Goal: Task Accomplishment & Management: Use online tool/utility

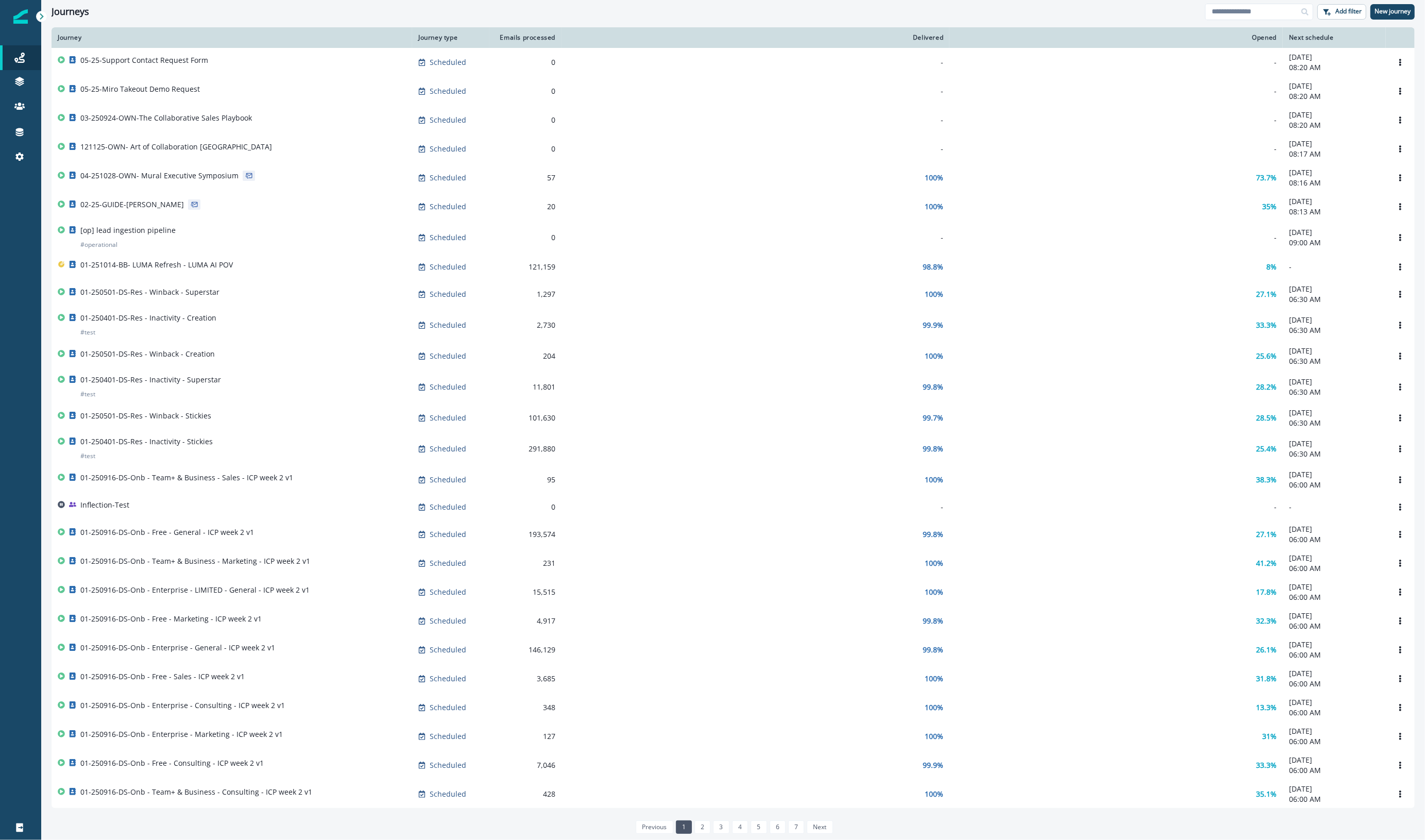
click at [22, 465] on div at bounding box center [20, 498] width 41 height 634
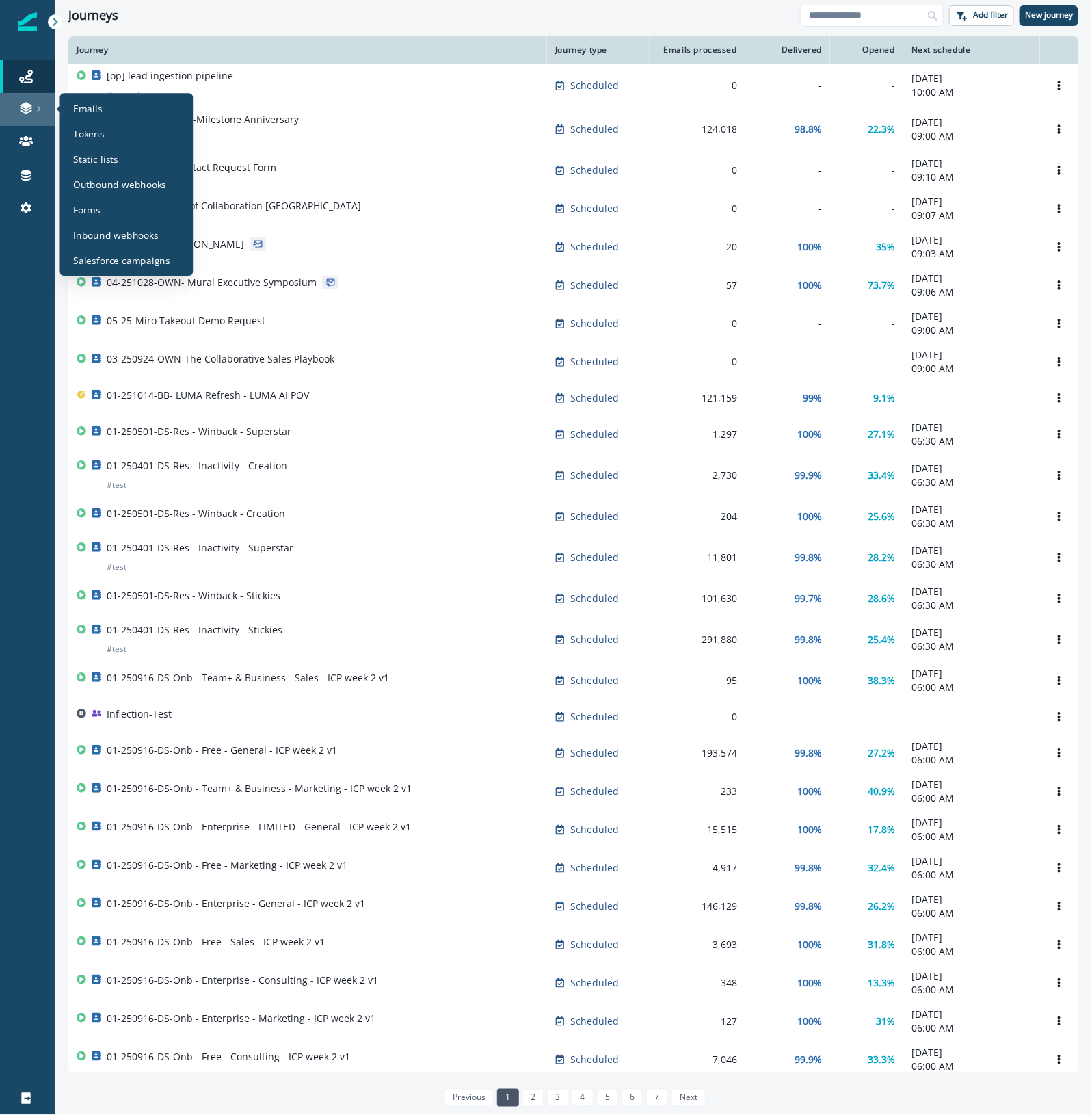
click at [19, 104] on icon at bounding box center [25, 108] width 14 height 14
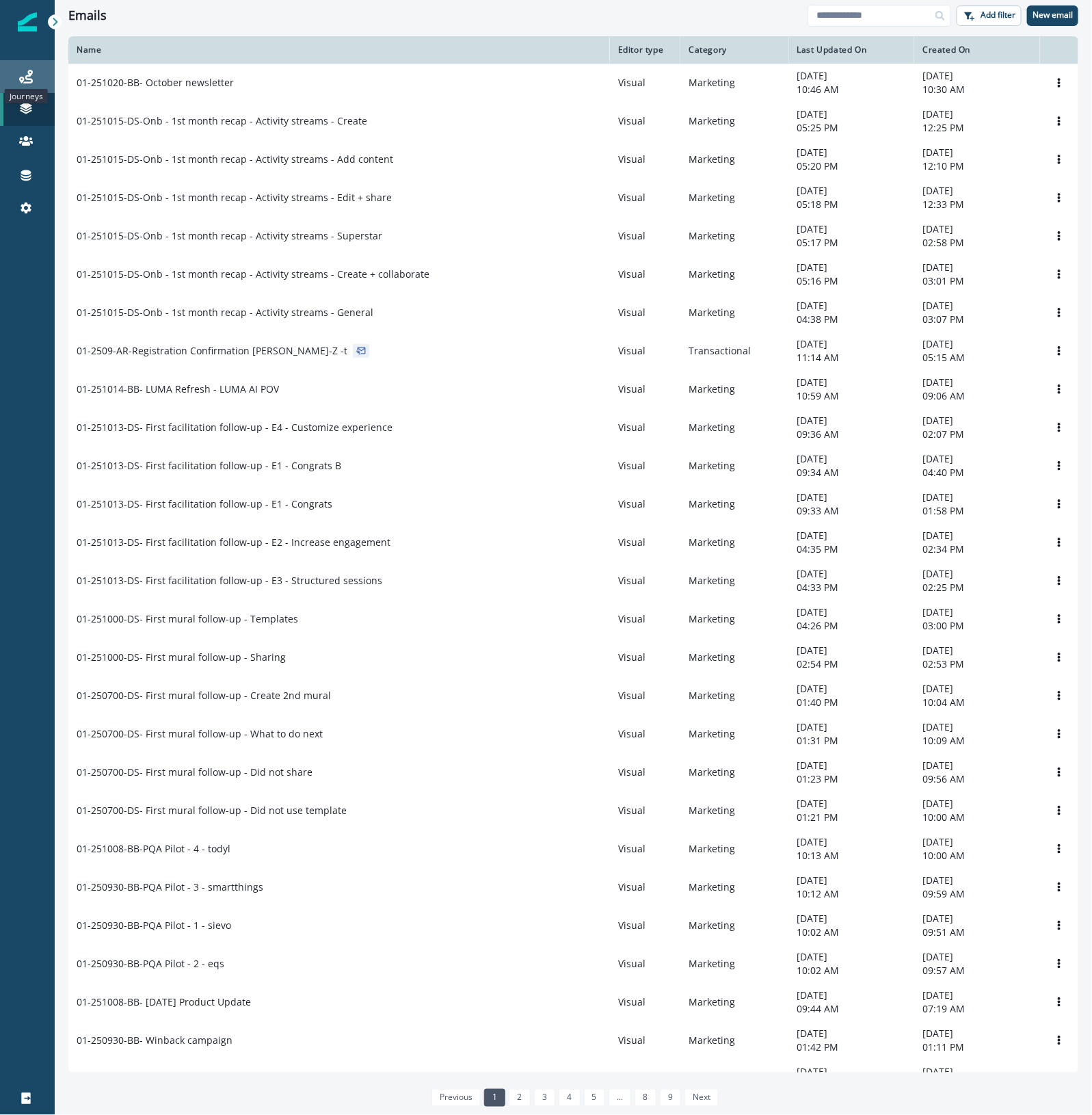
click at [19, 74] on icon at bounding box center [25, 76] width 14 height 14
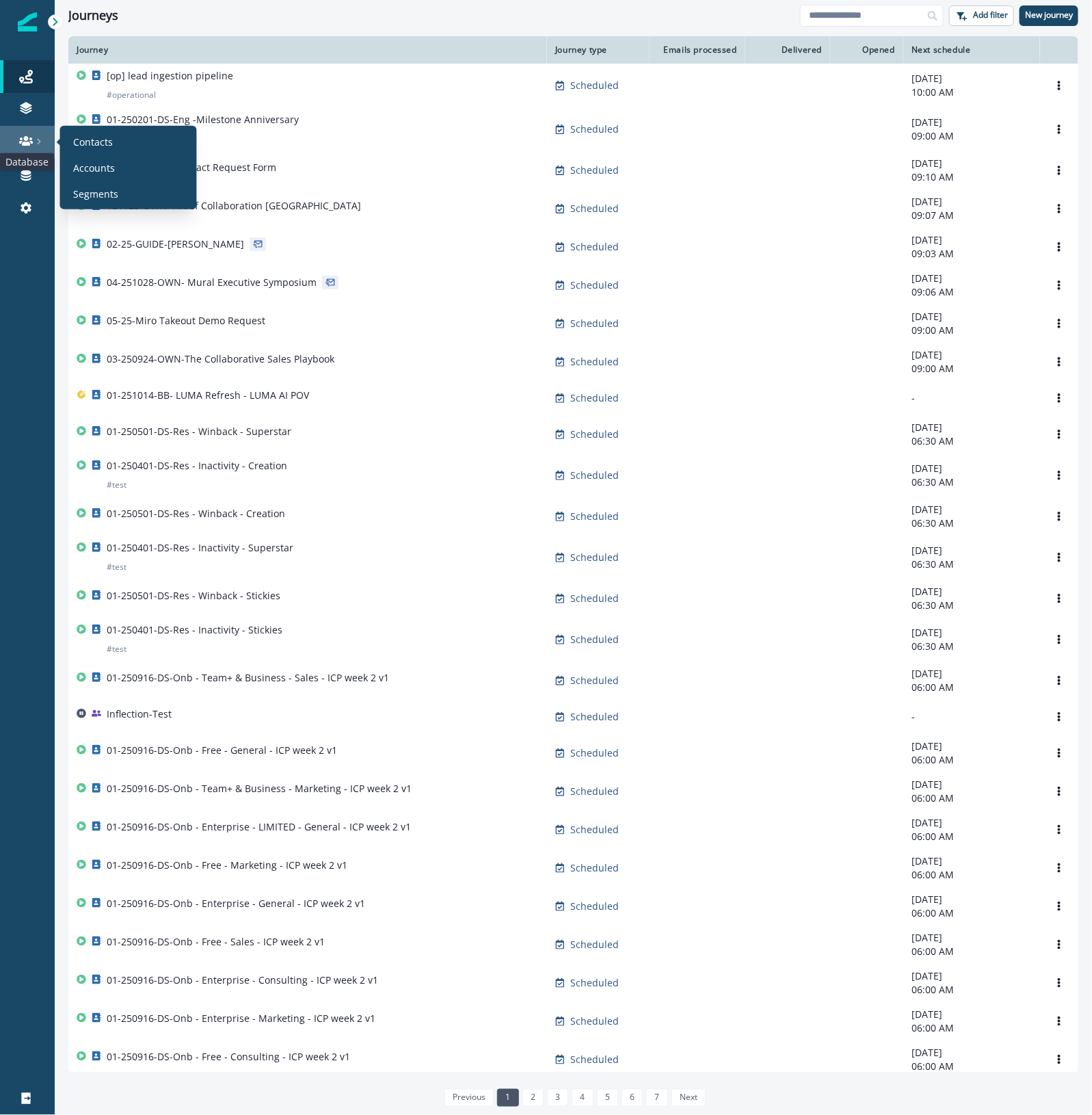
click at [19, 136] on icon at bounding box center [25, 141] width 14 height 14
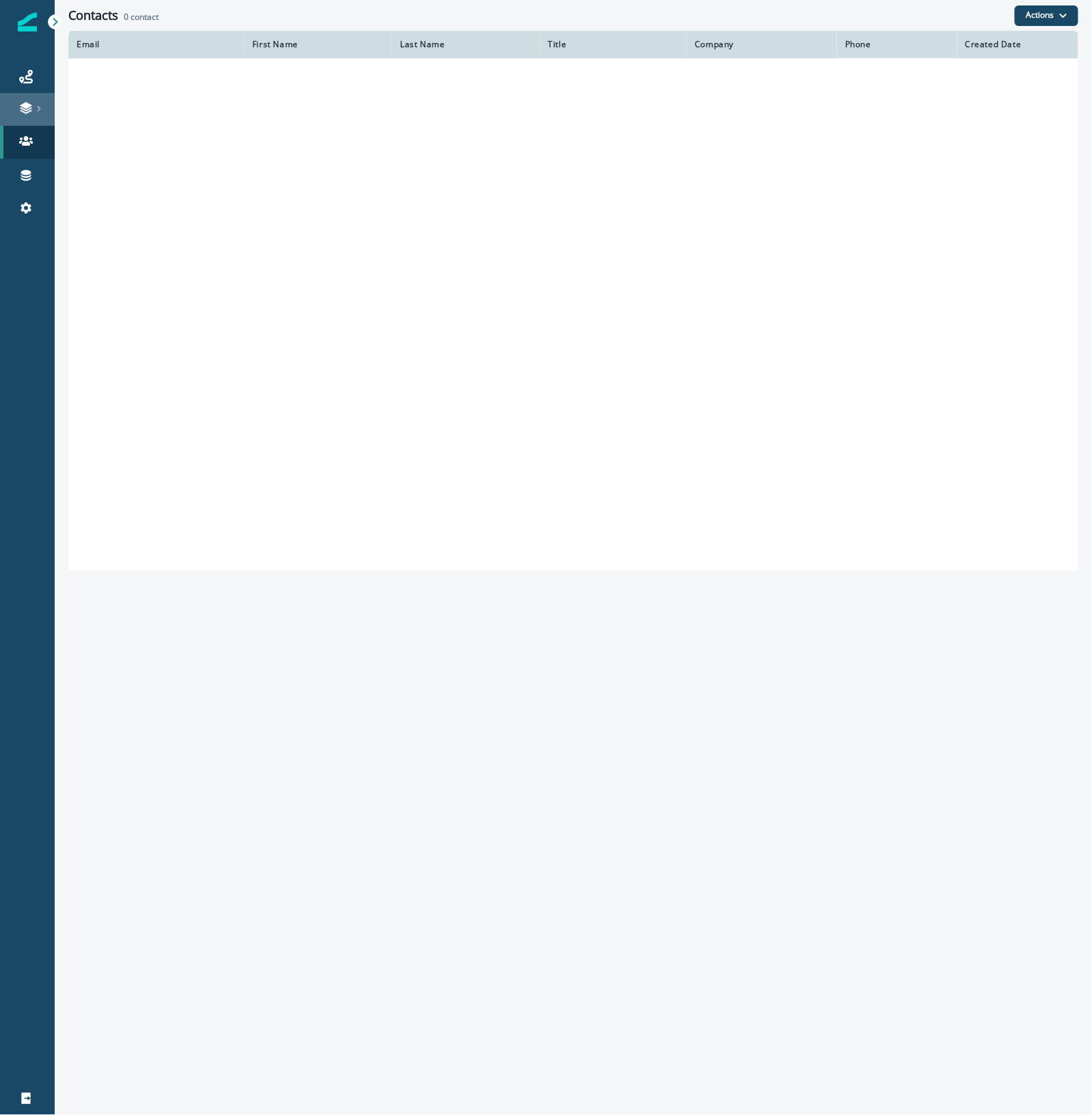
click at [19, 98] on link at bounding box center [27, 110] width 55 height 33
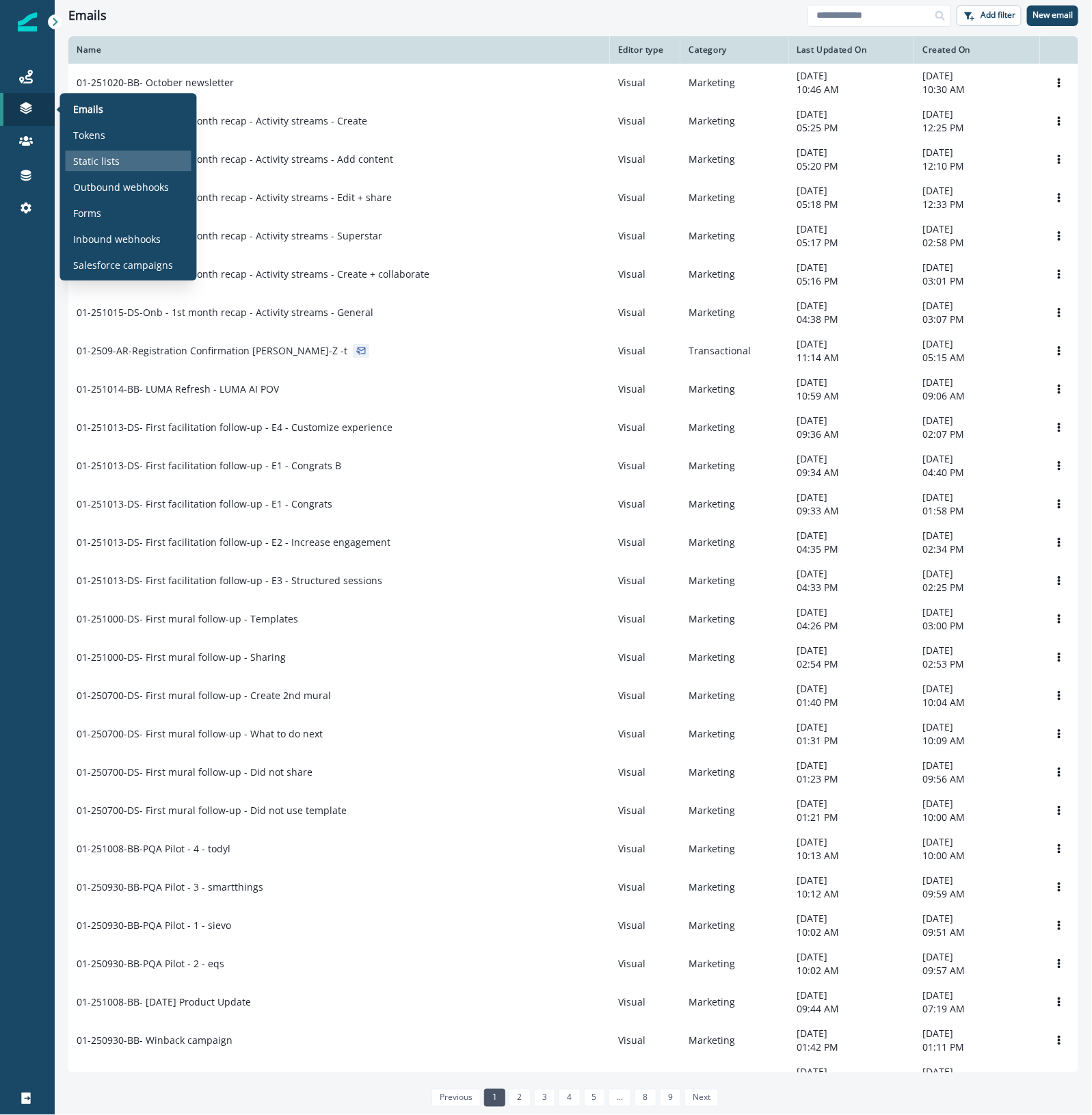
click at [119, 161] on div "Static lists" at bounding box center [128, 160] width 126 height 20
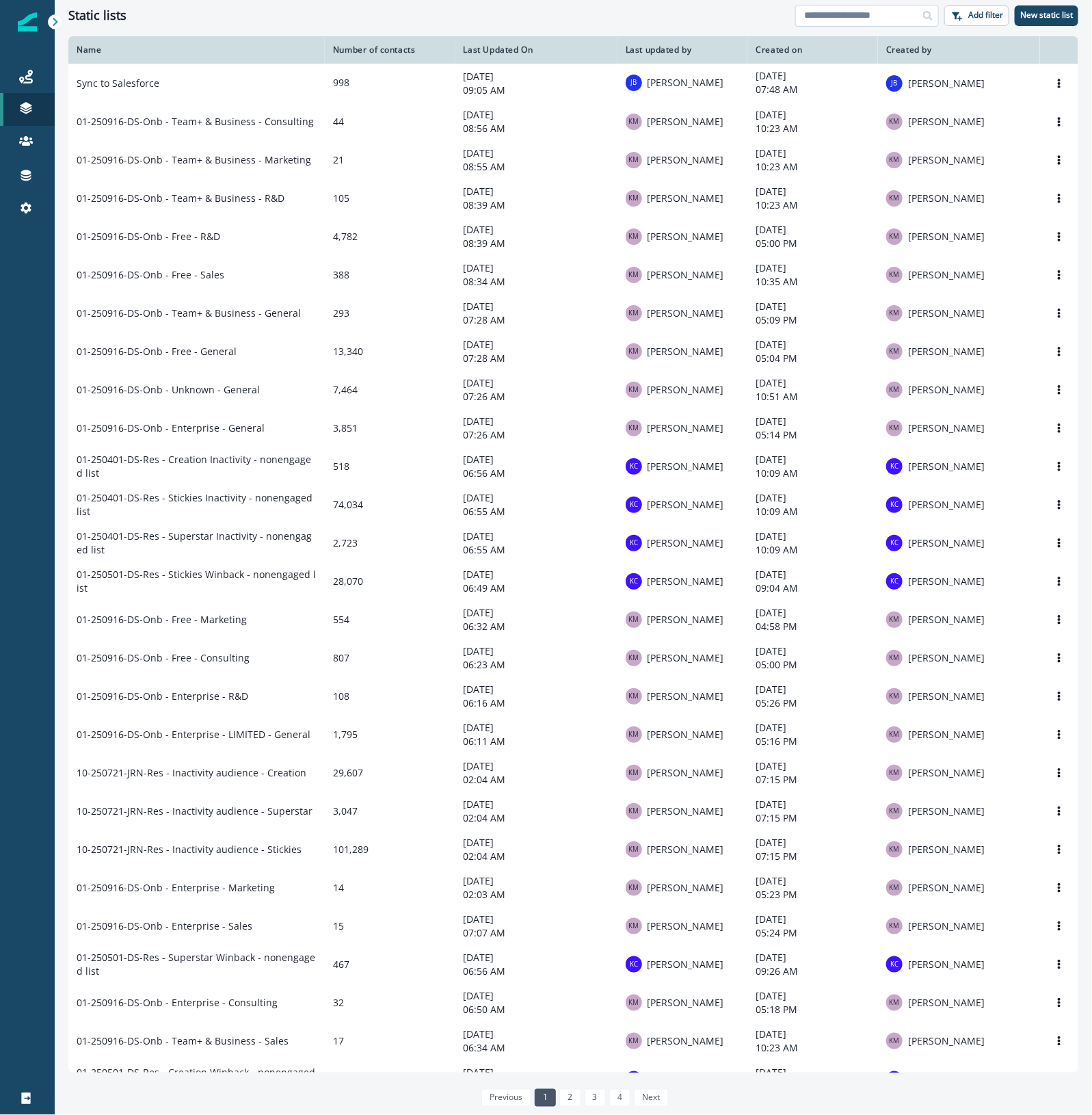
click at [891, 11] on input at bounding box center [867, 16] width 144 height 22
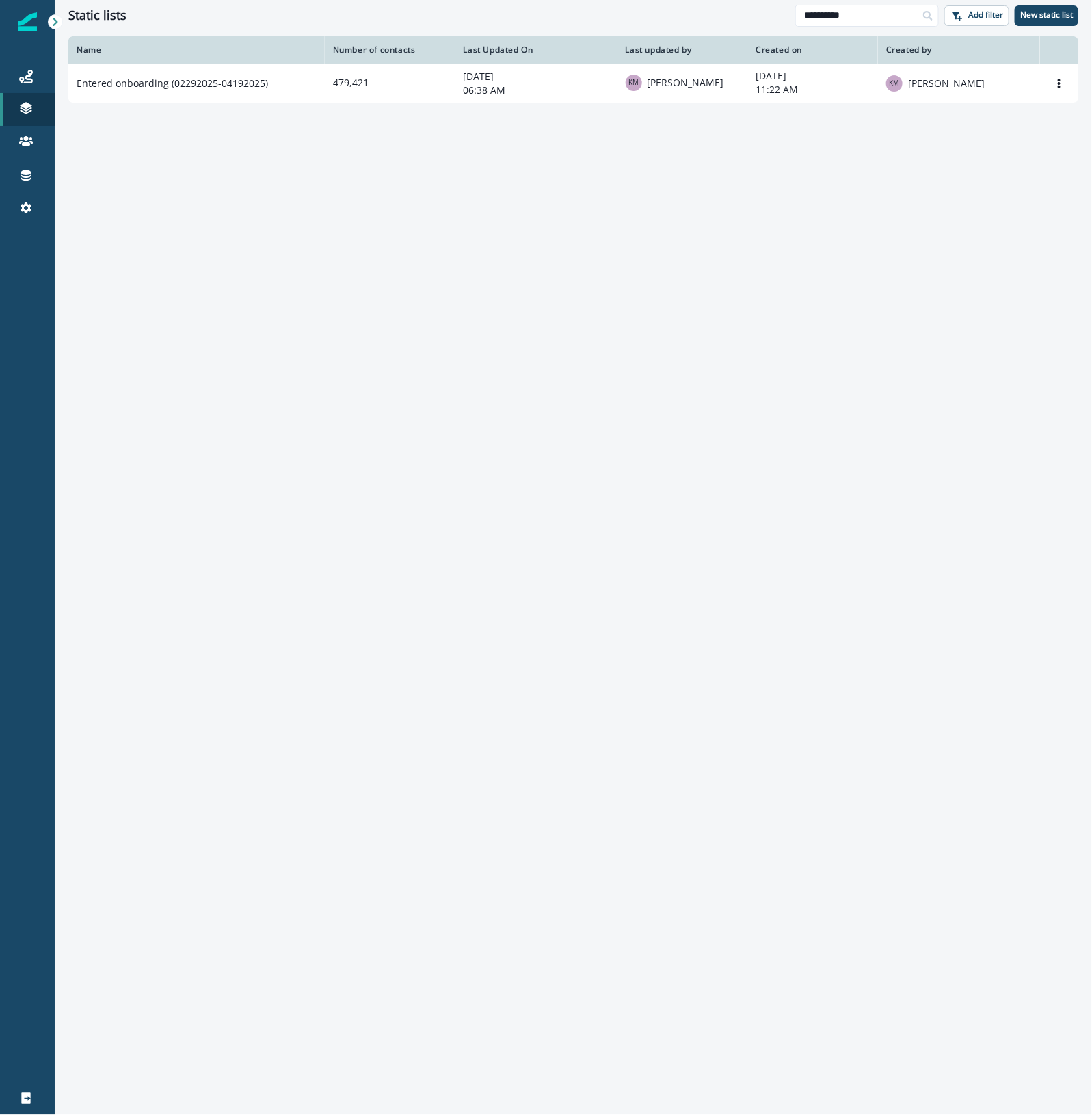
drag, startPoint x: 881, startPoint y: 19, endPoint x: 739, endPoint y: -6, distance: 144.2
click at [739, 0] on html "**********" at bounding box center [546, 558] width 1092 height 1115
type input "*****"
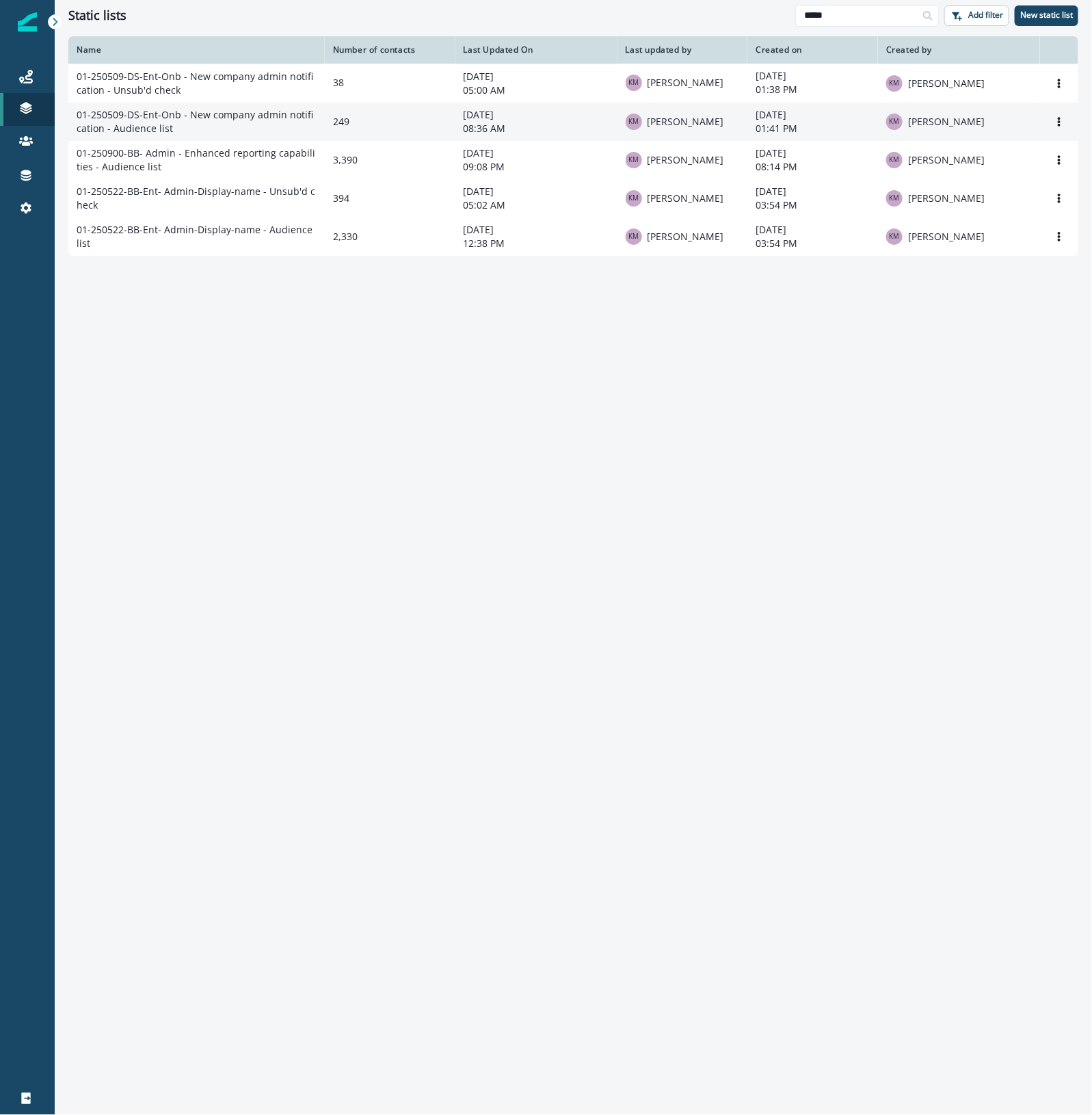
click at [255, 119] on td "01-250509-DS-Ent-Onb - New company admin notification - Audience list" at bounding box center [197, 121] width 257 height 38
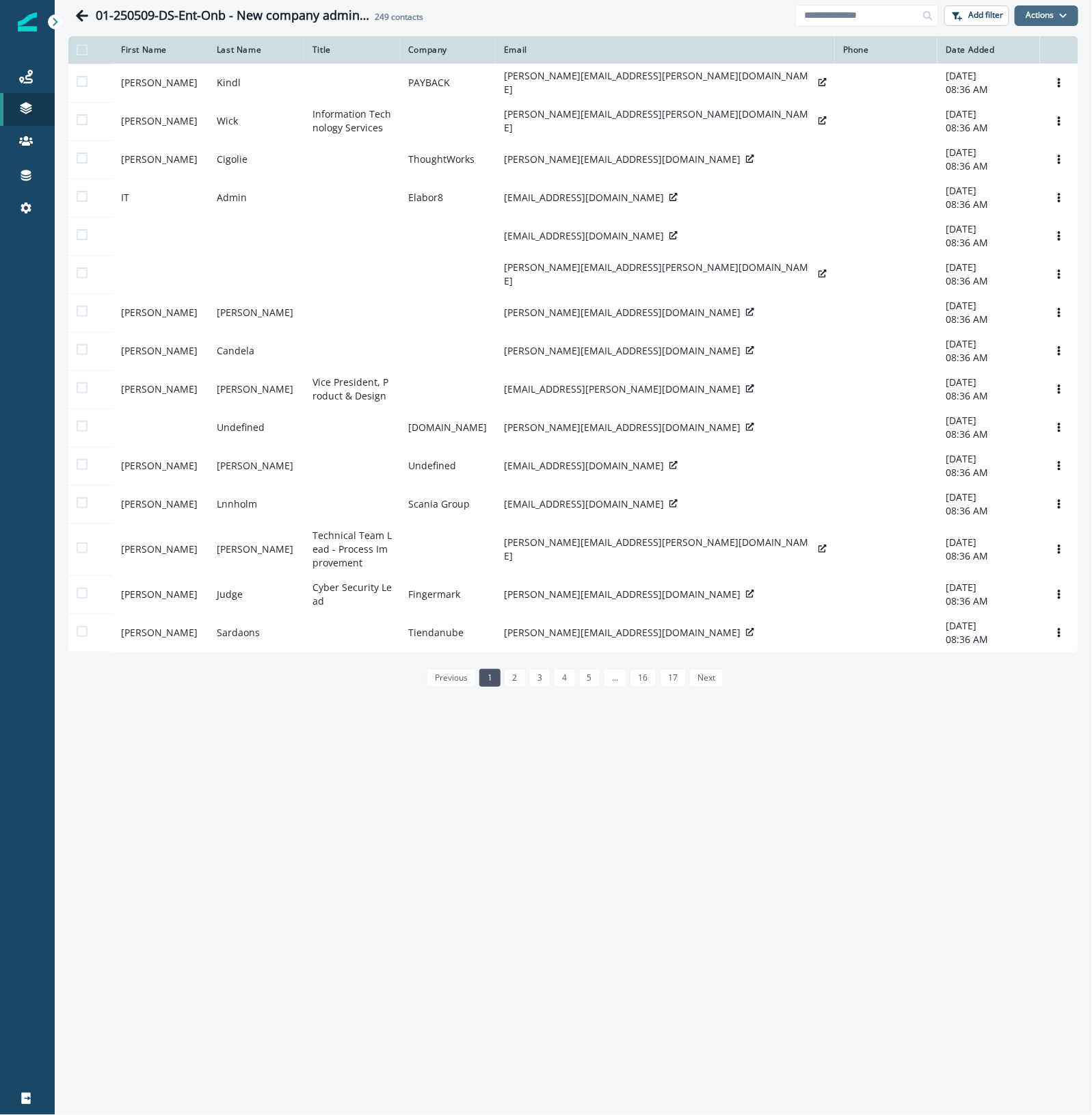
click at [1049, 11] on button "Actions" at bounding box center [1047, 16] width 64 height 20
click at [1047, 74] on button "From a CSV file" at bounding box center [1017, 74] width 122 height 23
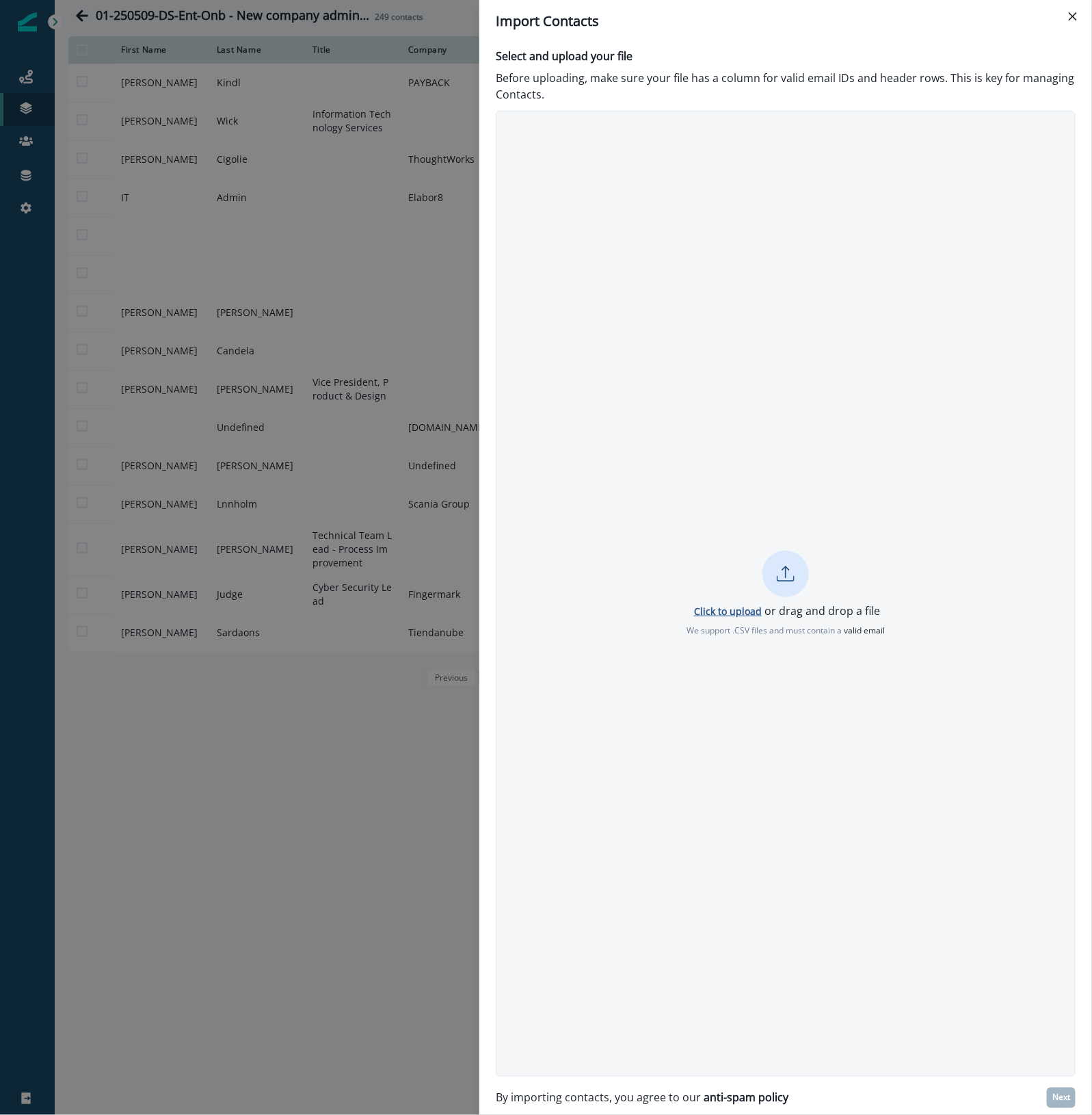
click at [749, 613] on p "Click to upload" at bounding box center [727, 611] width 68 height 13
click at [1067, 1093] on p "Next" at bounding box center [1062, 1098] width 18 height 10
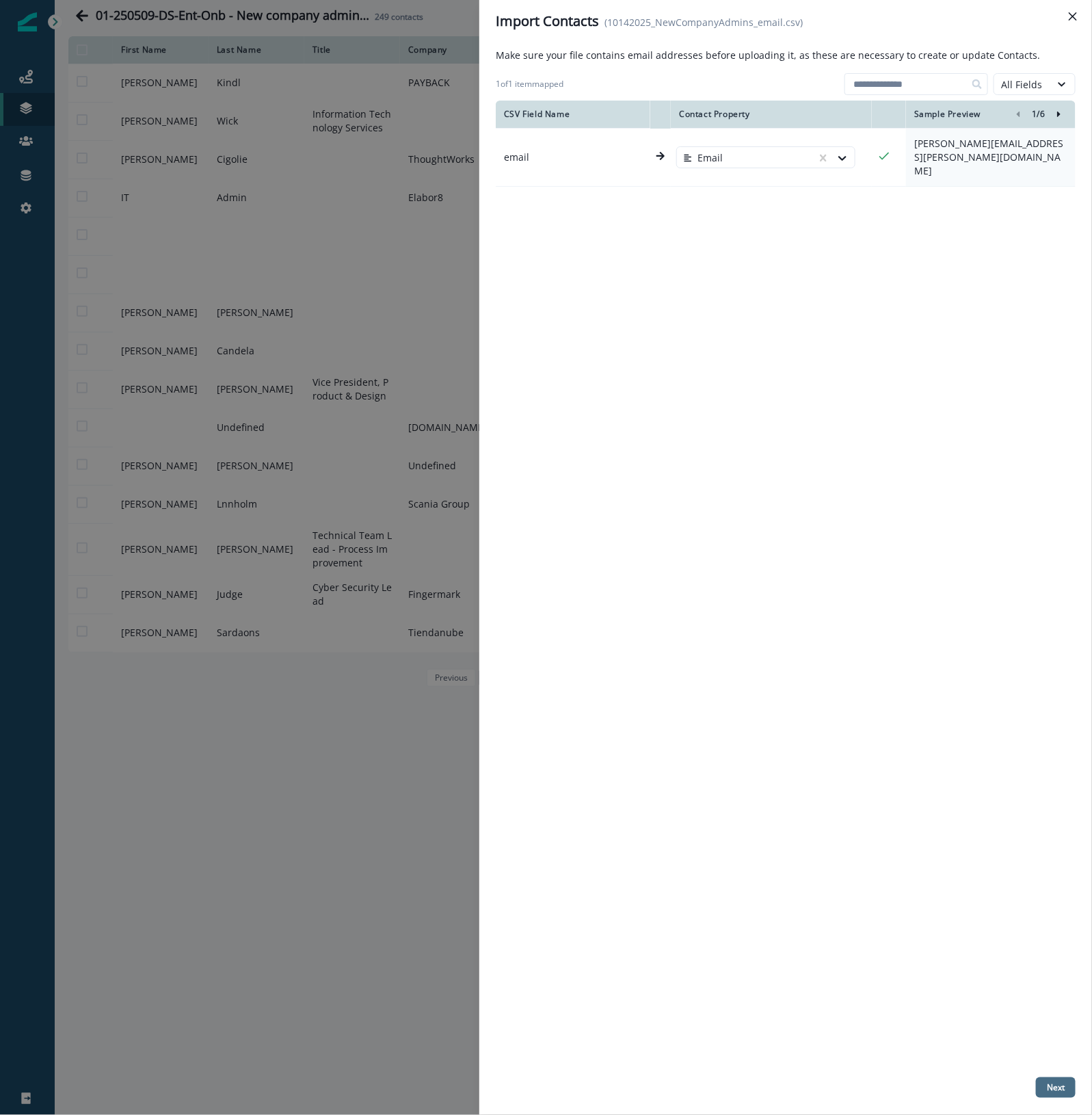
click at [1057, 1084] on p "Next" at bounding box center [1056, 1087] width 18 height 10
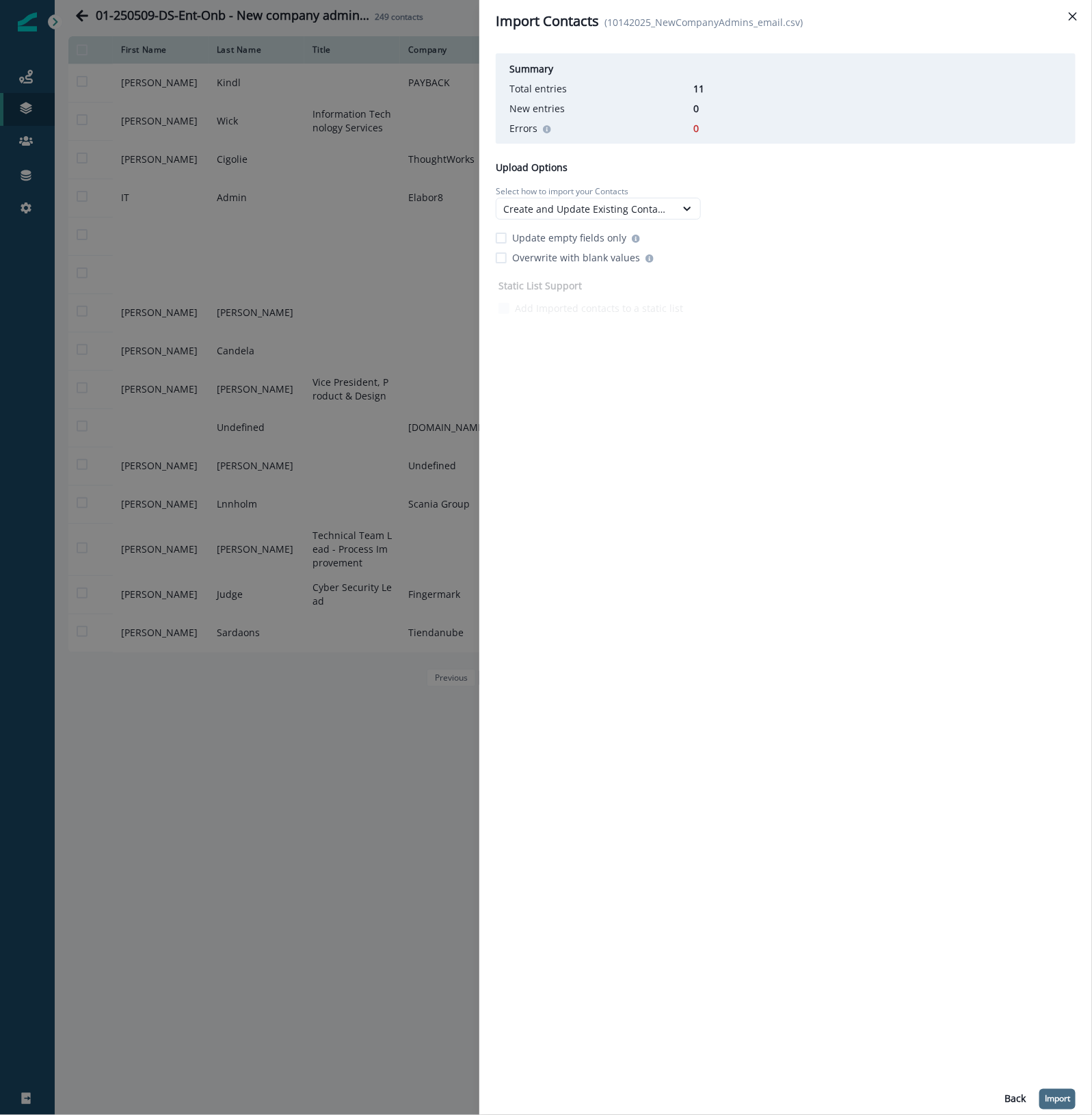
click at [1060, 1099] on p "Import" at bounding box center [1057, 1099] width 25 height 10
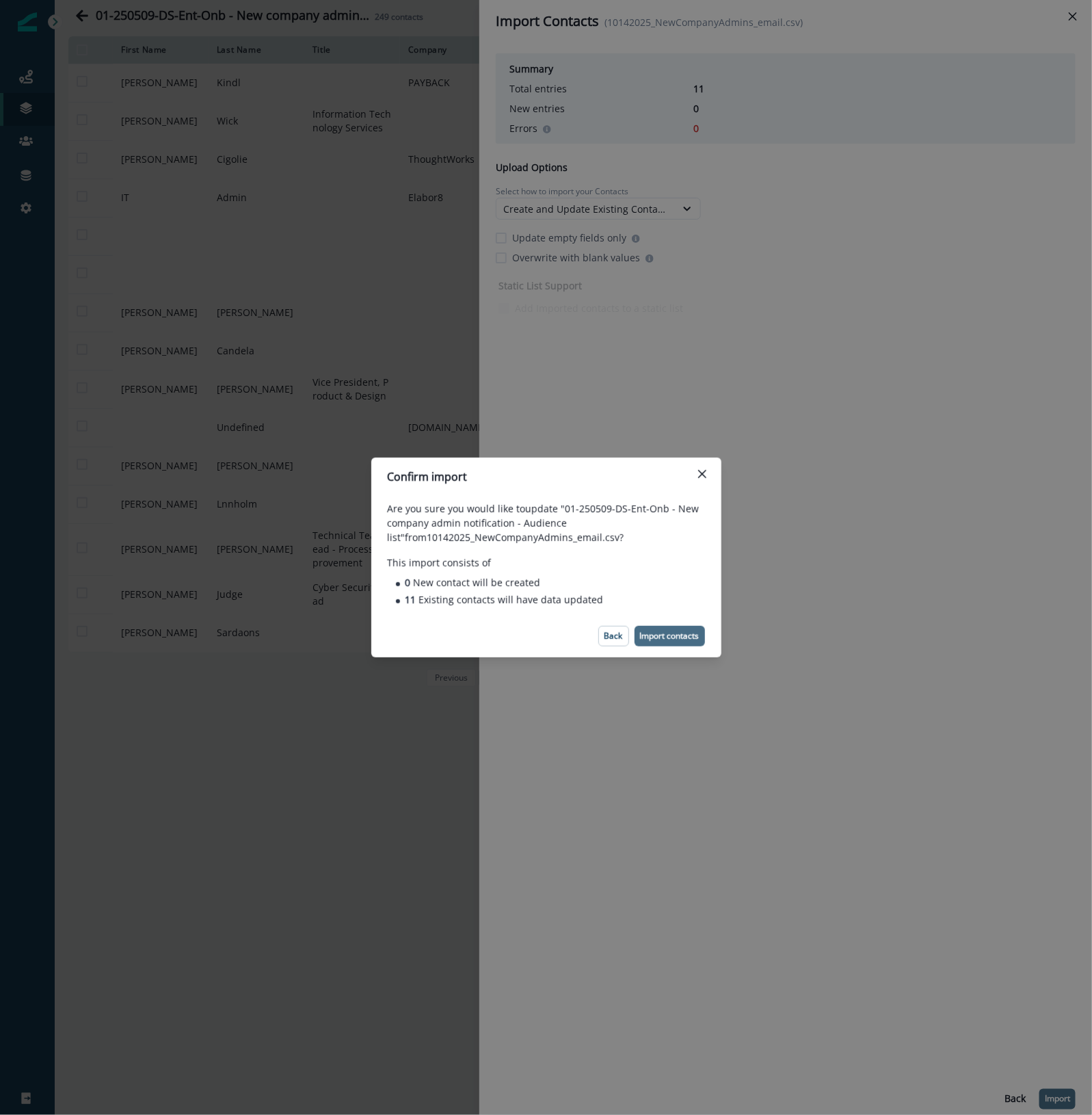
click at [664, 640] on p "Import contacts" at bounding box center [669, 636] width 60 height 10
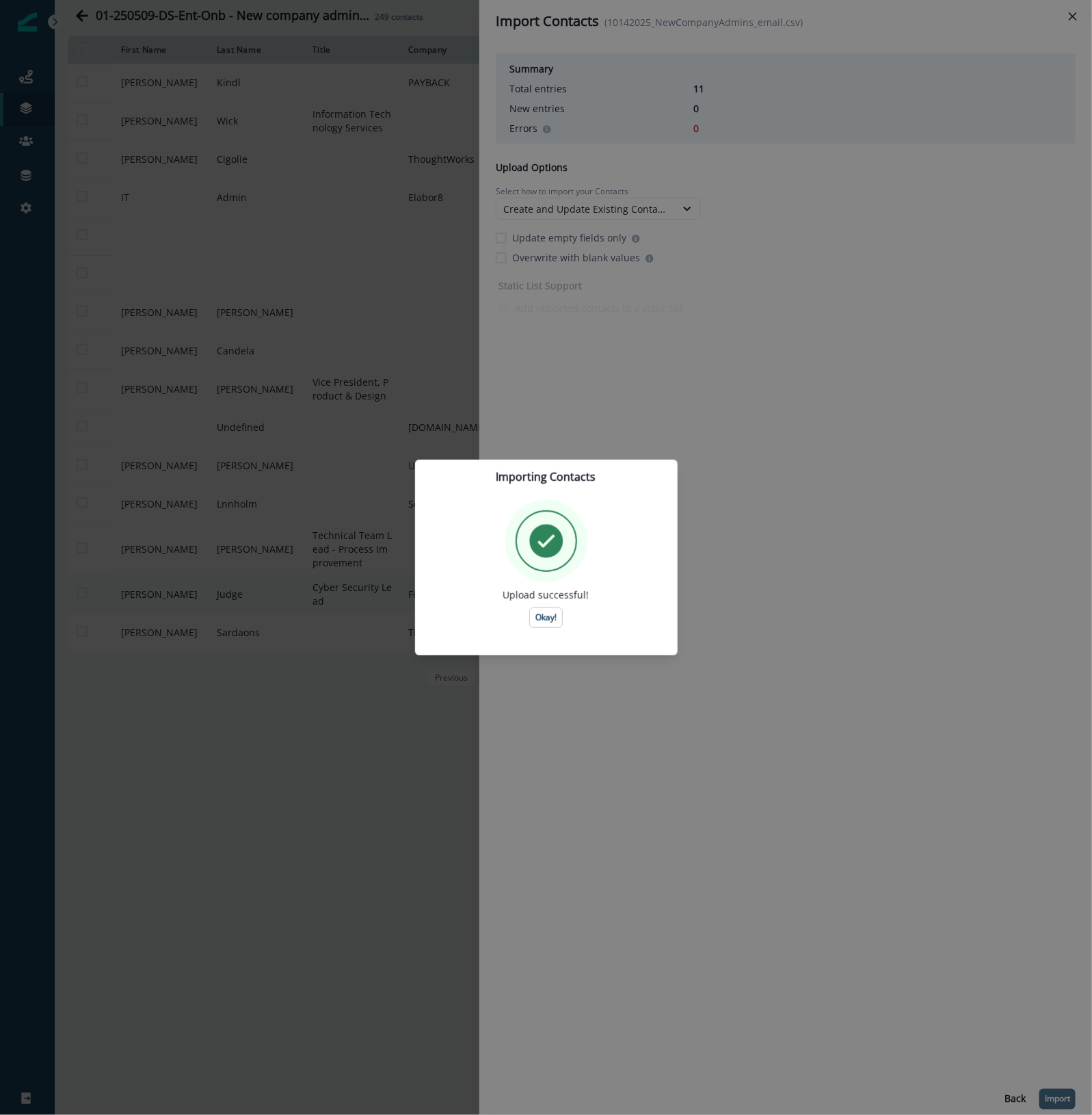
drag, startPoint x: 547, startPoint y: 623, endPoint x: 555, endPoint y: 616, distance: 10.6
click at [547, 624] on button "Okay!" at bounding box center [546, 617] width 34 height 20
